Goal: Task Accomplishment & Management: Manage account settings

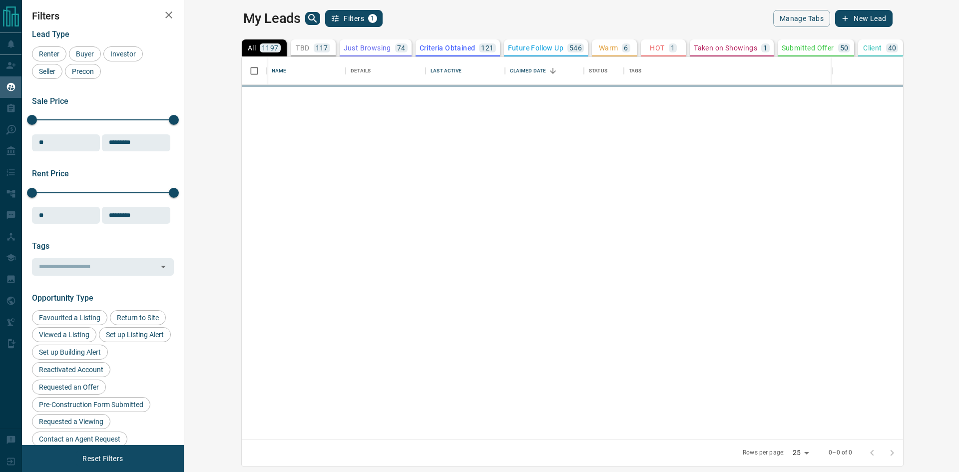
scroll to position [375, 762]
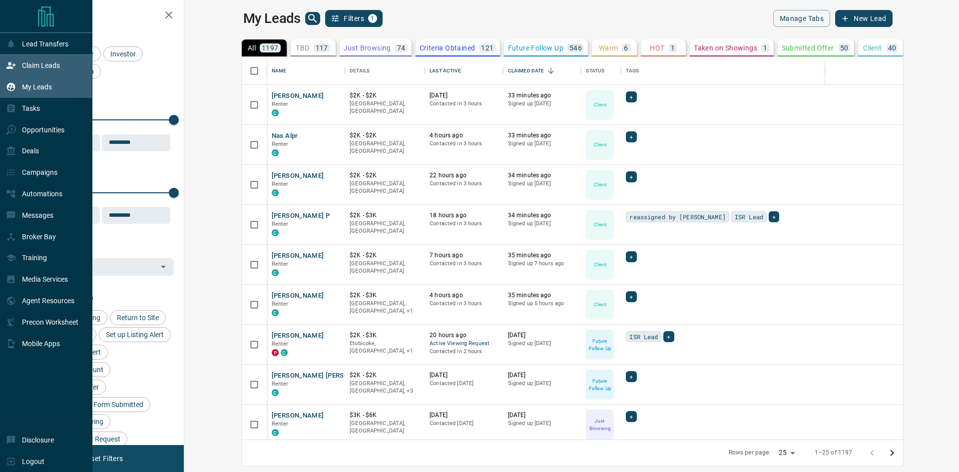
click at [16, 69] on div "Claim Leads" at bounding box center [33, 65] width 54 height 16
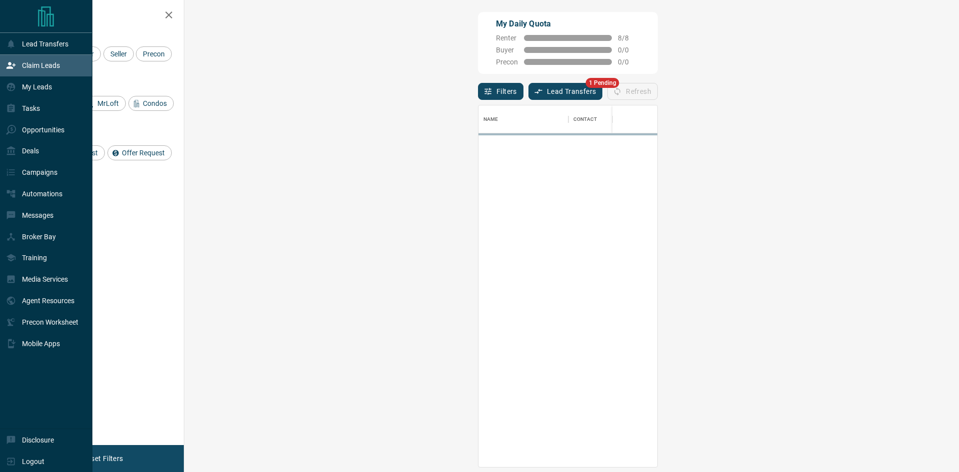
scroll to position [354, 745]
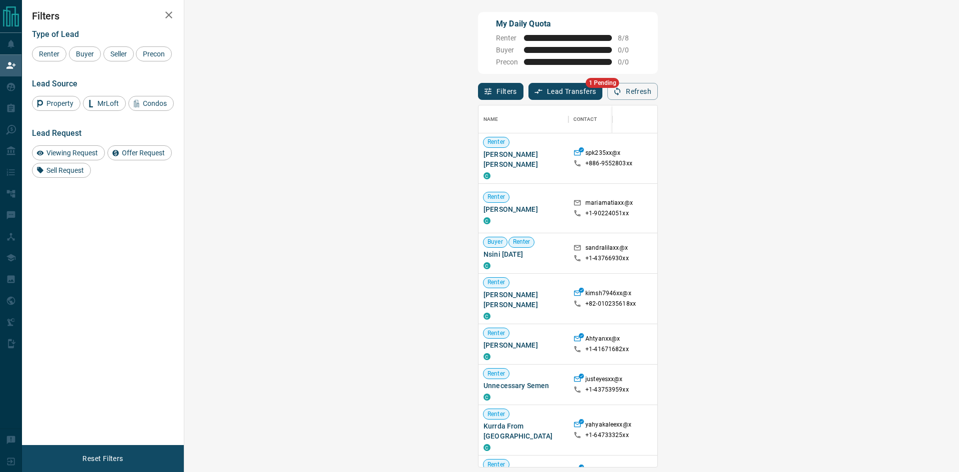
click at [528, 90] on button "Lead Transfers" at bounding box center [565, 91] width 74 height 17
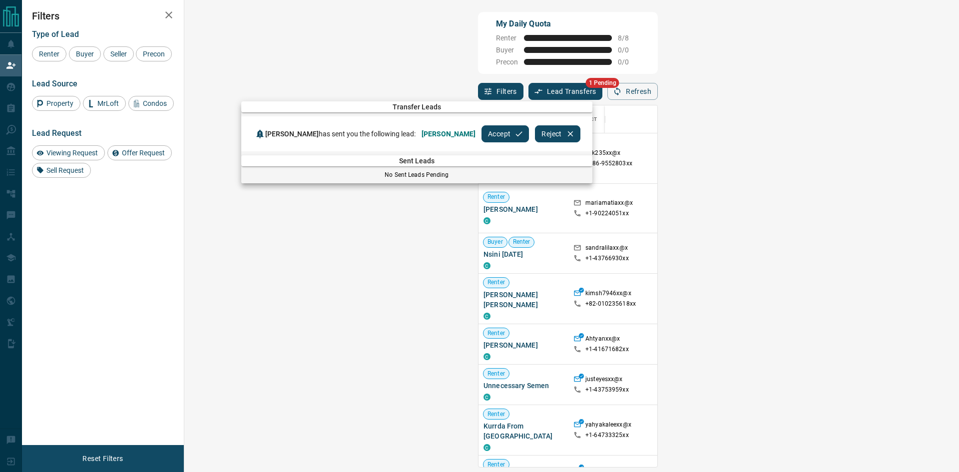
click at [485, 132] on button "Accept" at bounding box center [504, 133] width 47 height 17
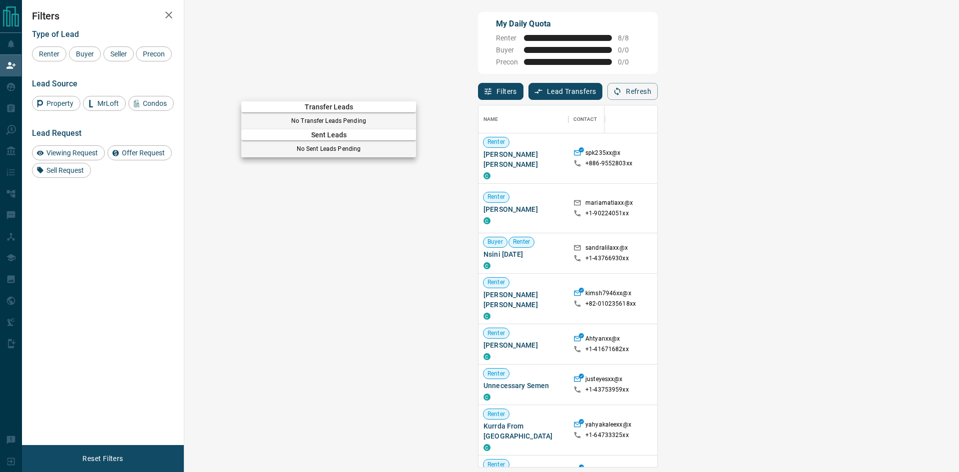
click at [431, 90] on div at bounding box center [479, 236] width 959 height 472
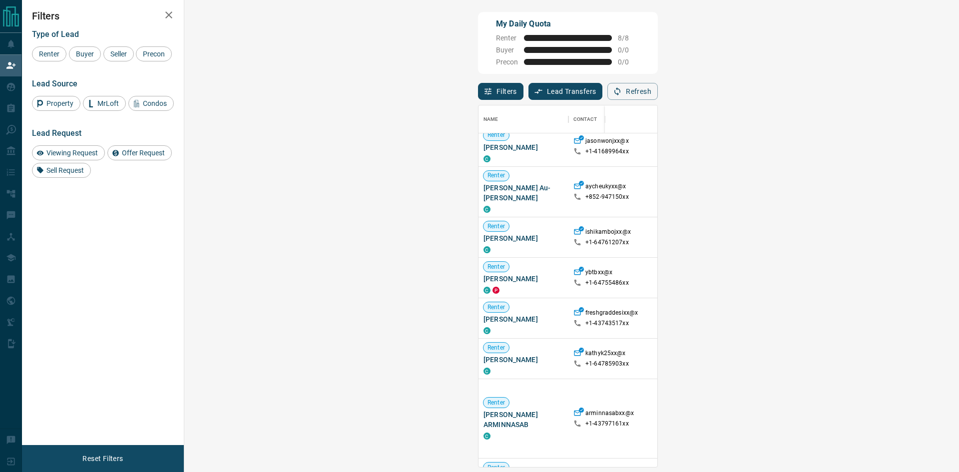
scroll to position [0, 0]
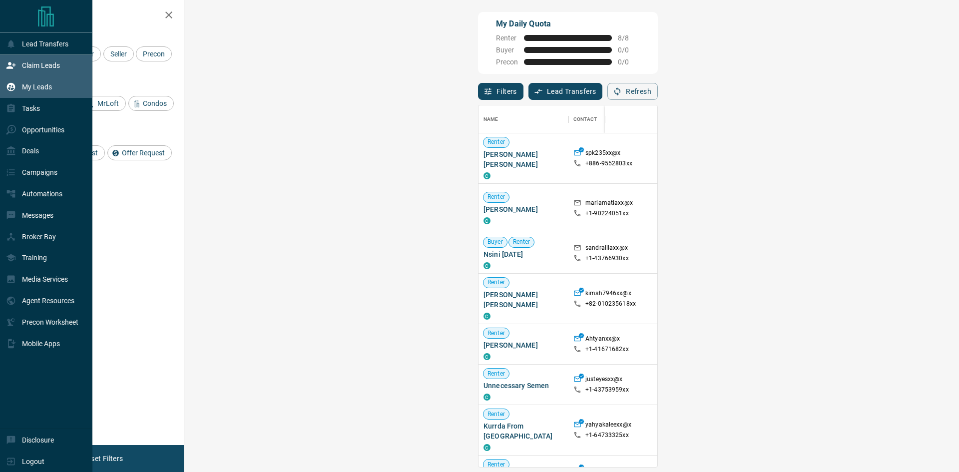
click at [32, 87] on p "My Leads" at bounding box center [37, 87] width 30 height 8
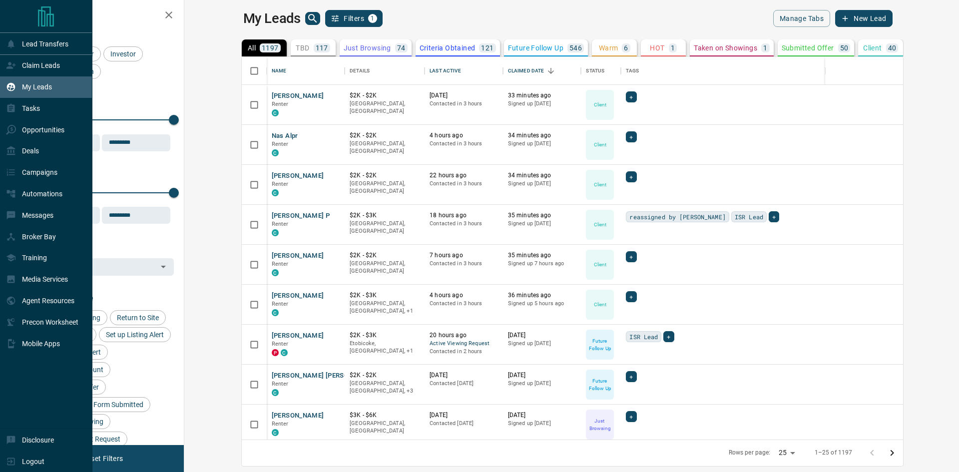
scroll to position [375, 762]
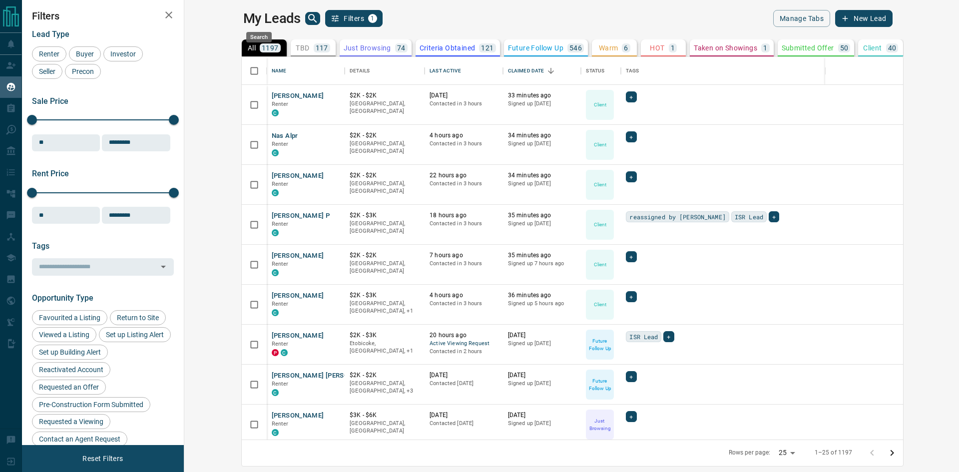
click at [308, 19] on icon "search button" at bounding box center [312, 18] width 8 height 8
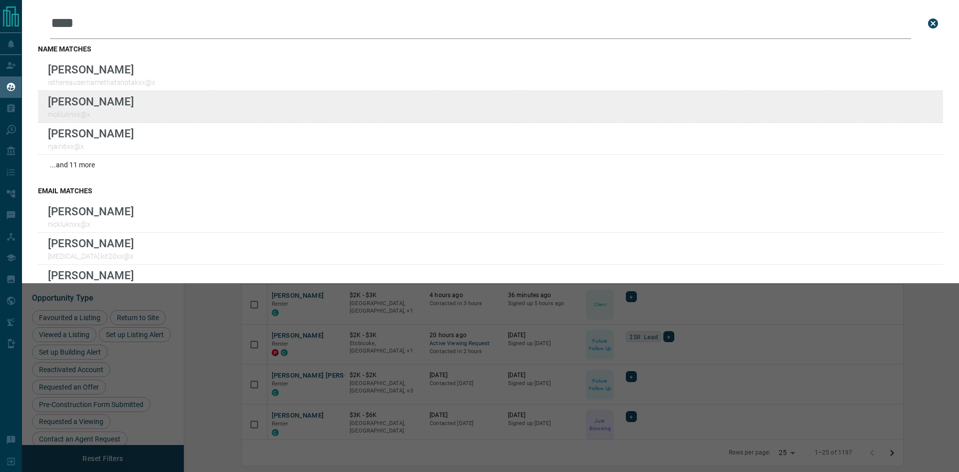
type input "****"
